Goal: Task Accomplishment & Management: Manage account settings

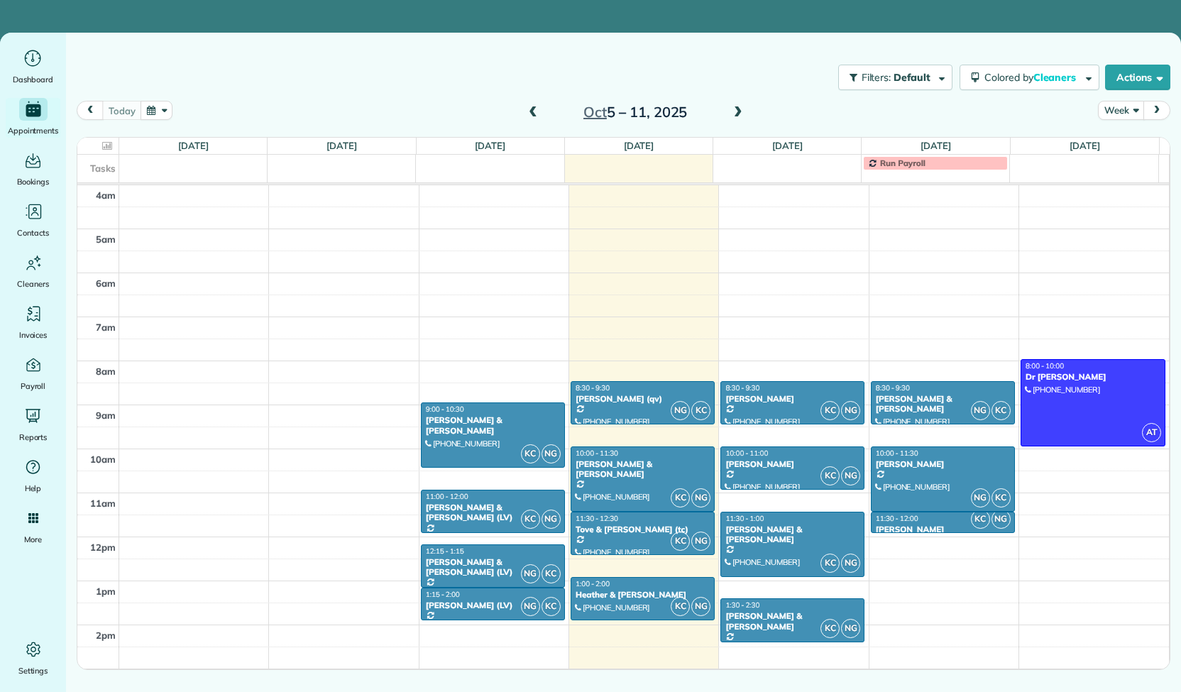
scroll to position [131, 0]
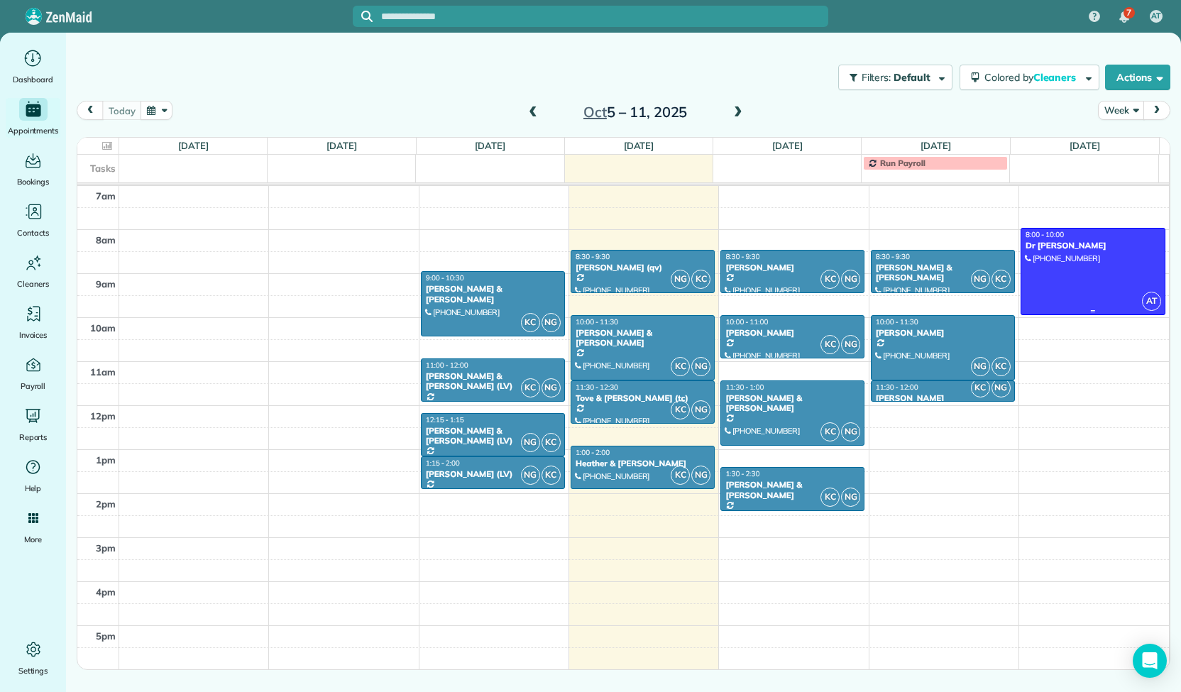
click at [1108, 255] on div at bounding box center [1092, 271] width 143 height 86
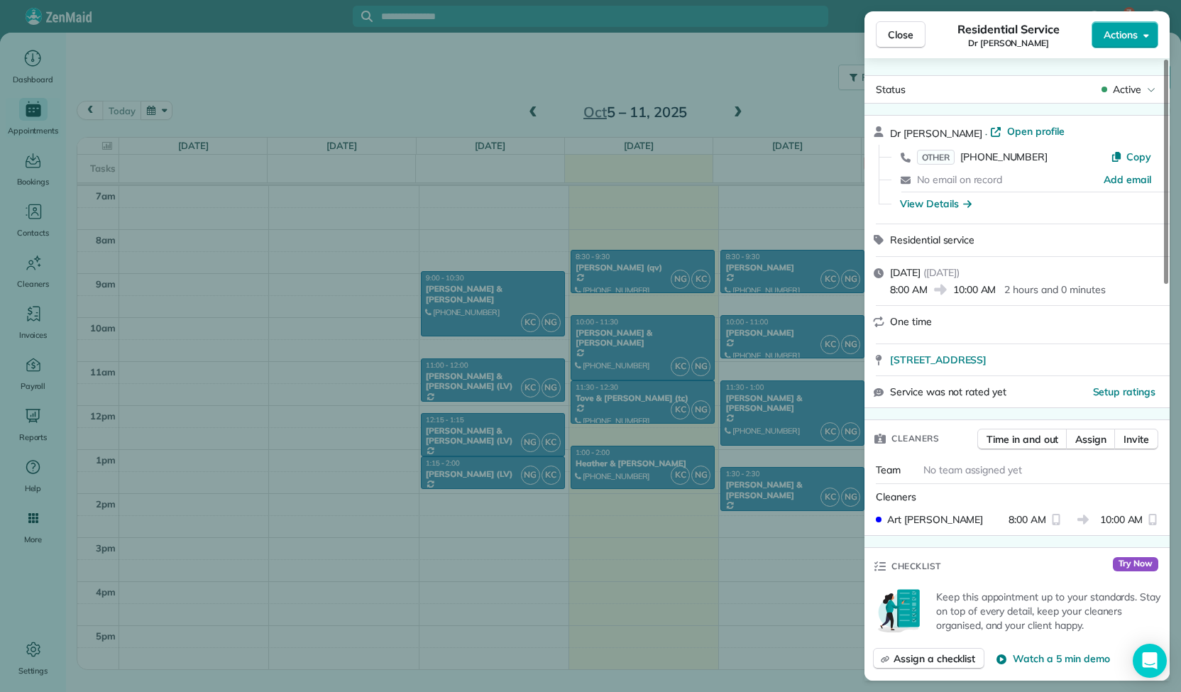
click at [1128, 43] on button "Actions" at bounding box center [1124, 34] width 67 height 27
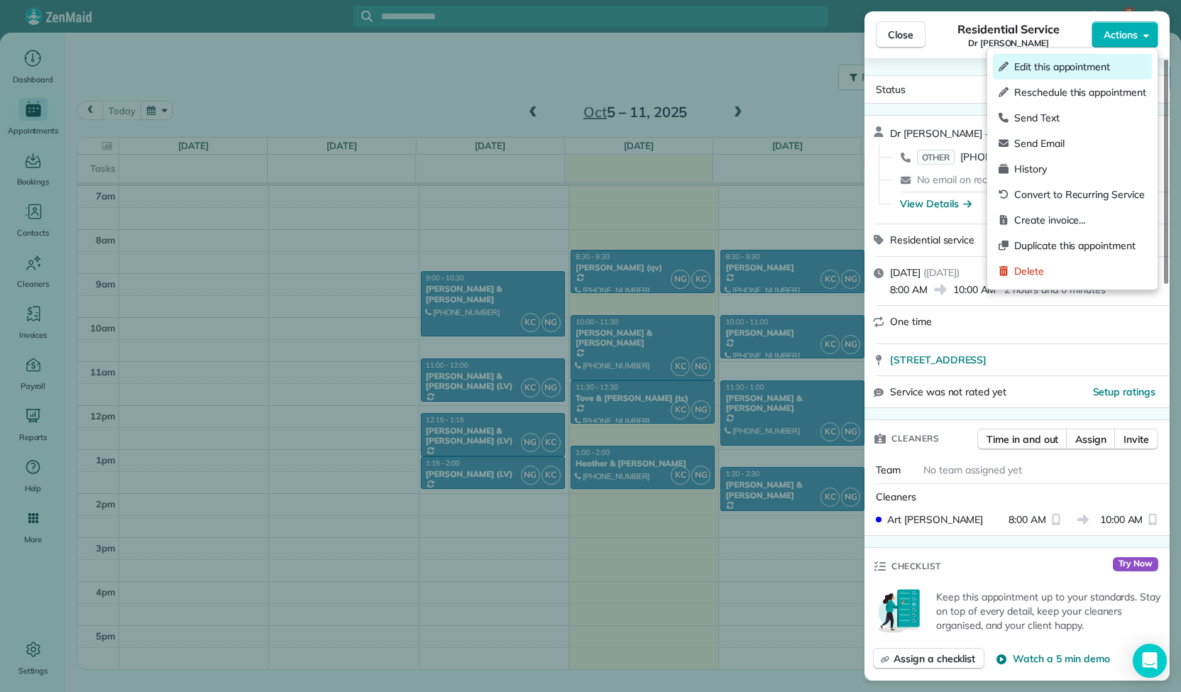
click at [1058, 66] on span "Edit this appointment" at bounding box center [1080, 67] width 132 height 14
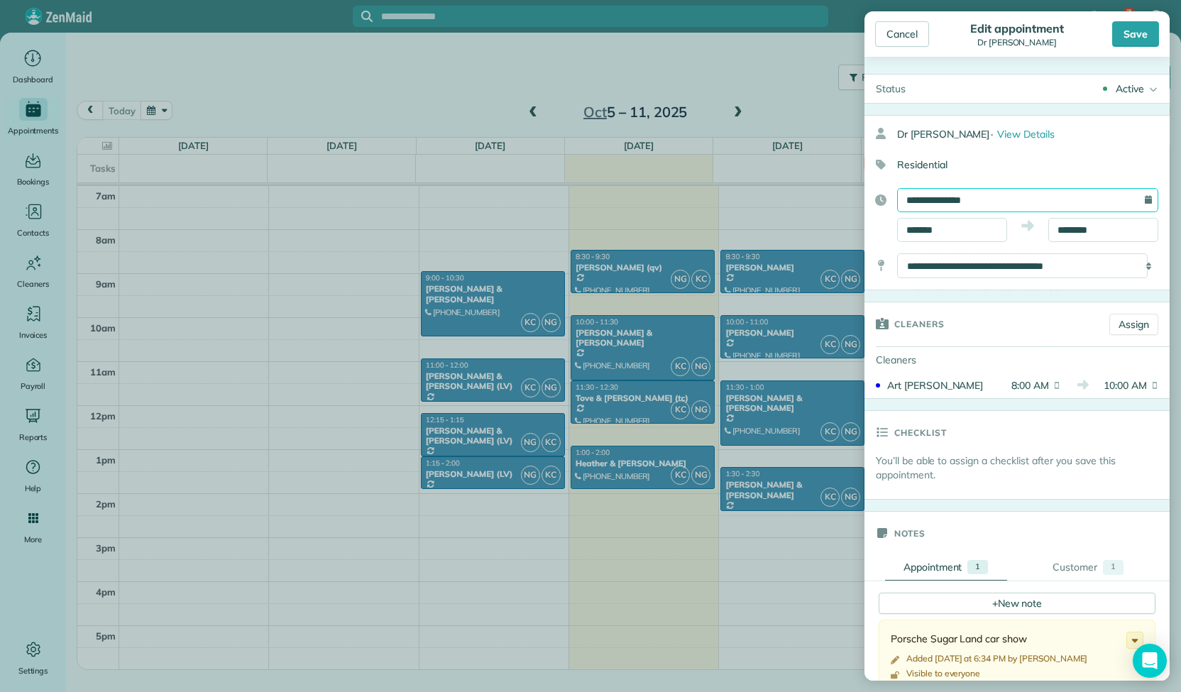
click at [998, 202] on input "**********" at bounding box center [1027, 200] width 261 height 24
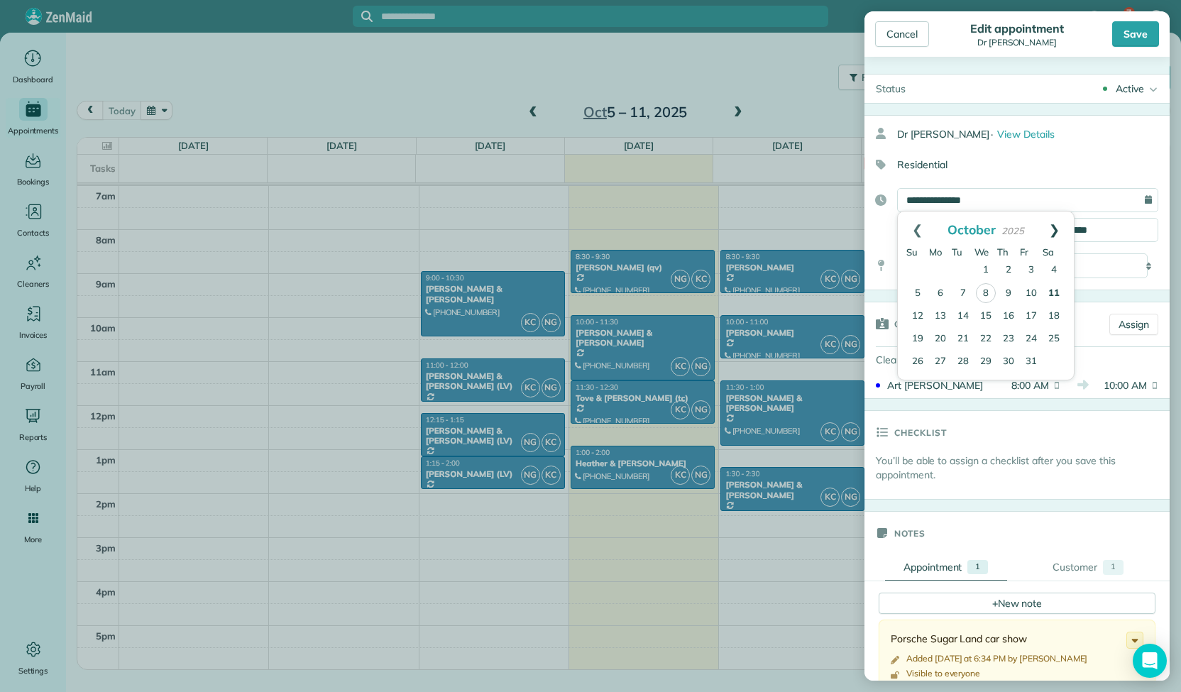
click at [1059, 235] on link "Next" at bounding box center [1054, 228] width 39 height 35
click at [1052, 292] on link "8" at bounding box center [1053, 293] width 23 height 23
type input "**********"
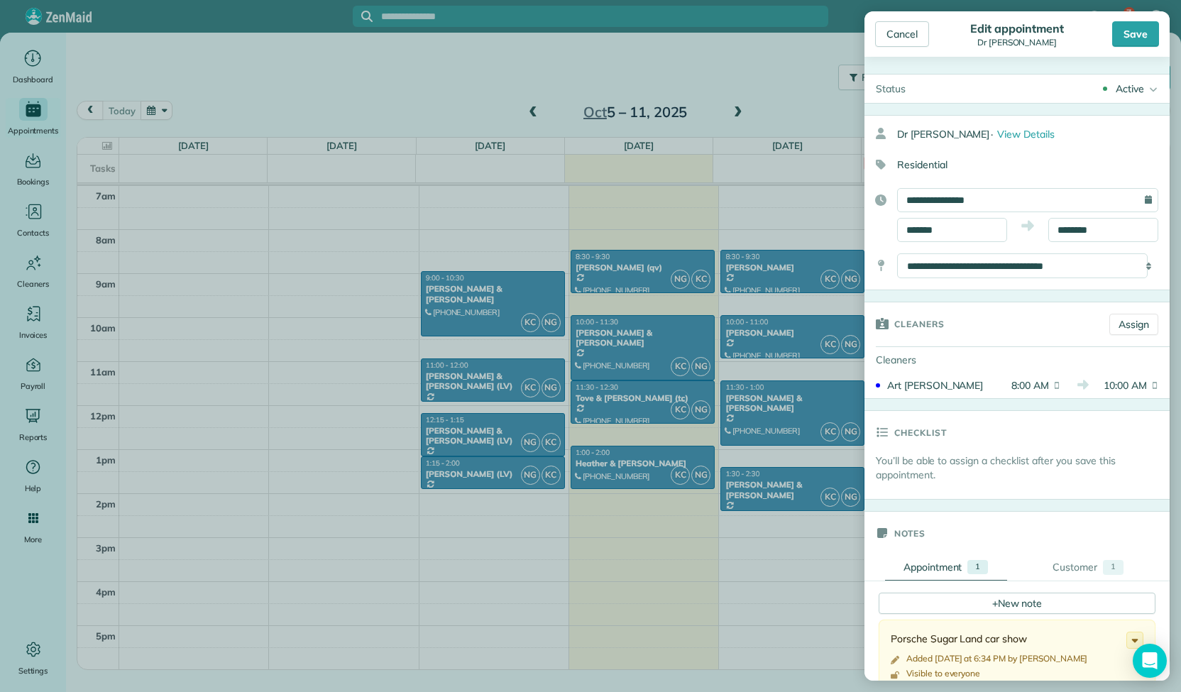
click at [1137, 36] on div "Save" at bounding box center [1135, 34] width 47 height 26
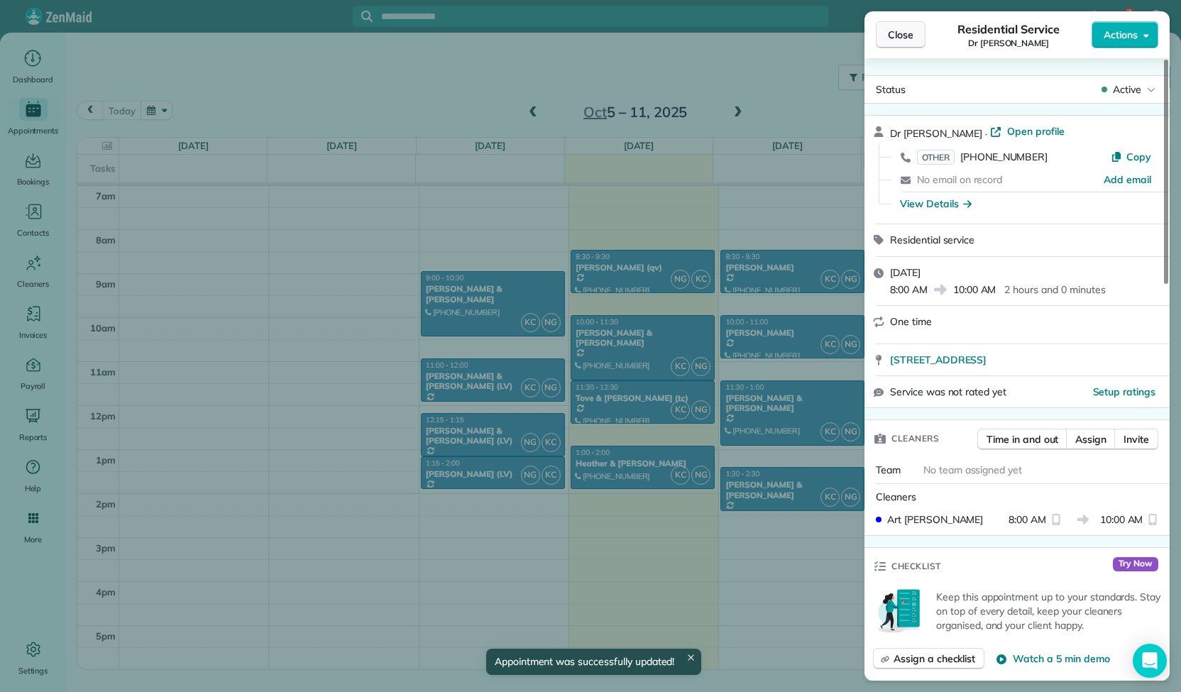
click at [900, 35] on span "Close" at bounding box center [901, 35] width 26 height 14
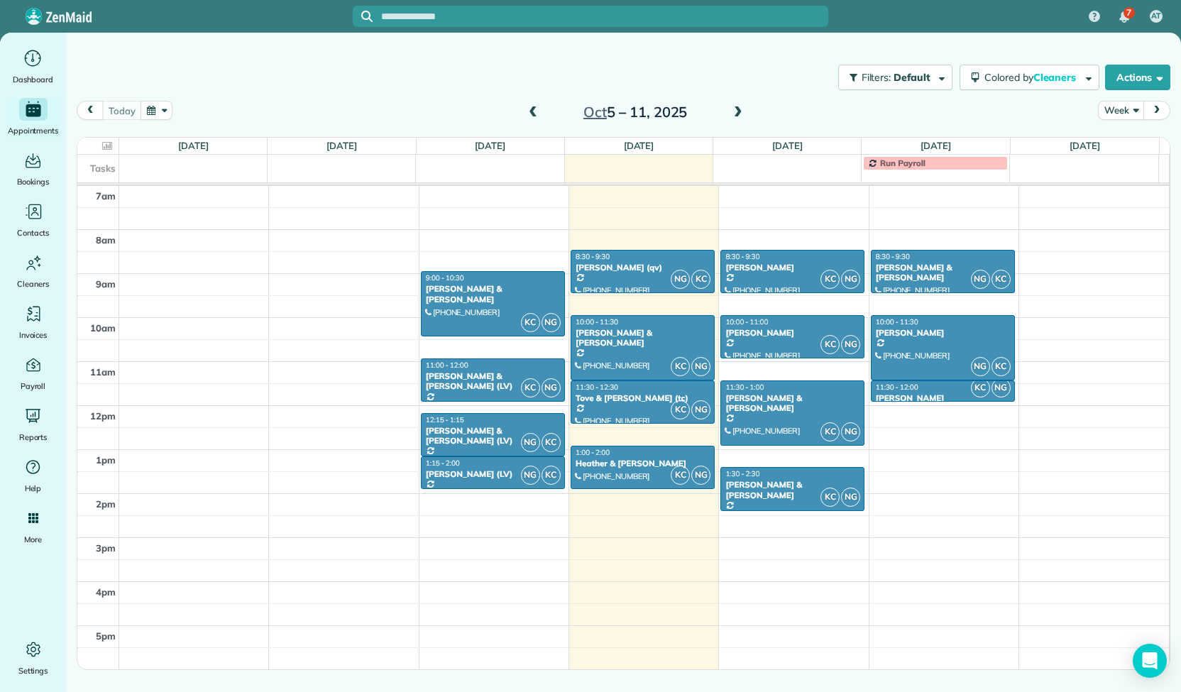
click at [741, 114] on span at bounding box center [738, 112] width 16 height 13
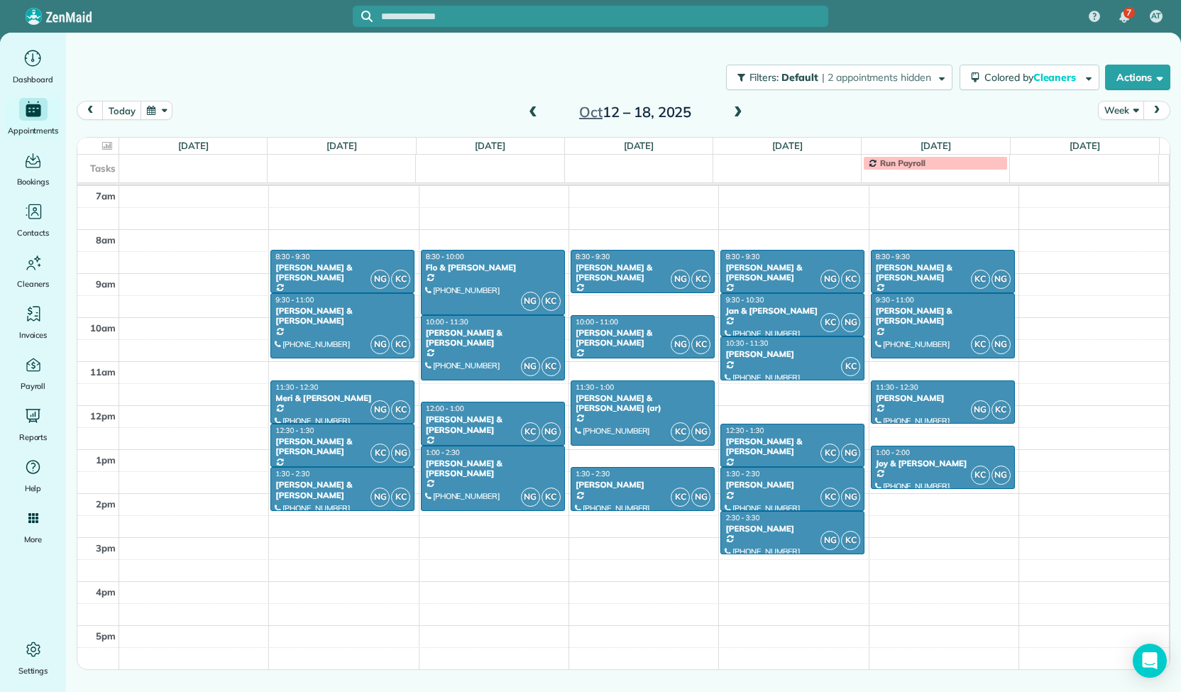
click at [532, 113] on span at bounding box center [533, 112] width 16 height 13
